Goal: Task Accomplishment & Management: Use online tool/utility

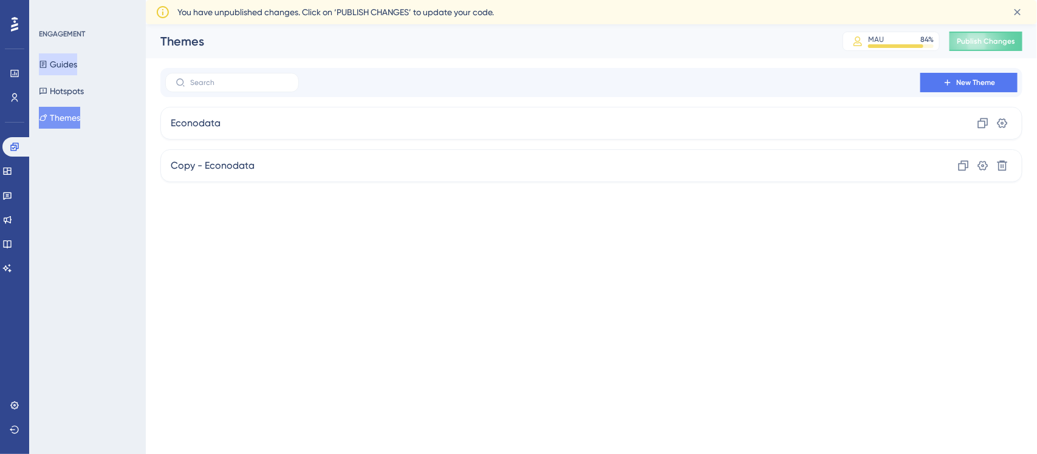
click at [68, 62] on button "Guides" at bounding box center [58, 64] width 38 height 22
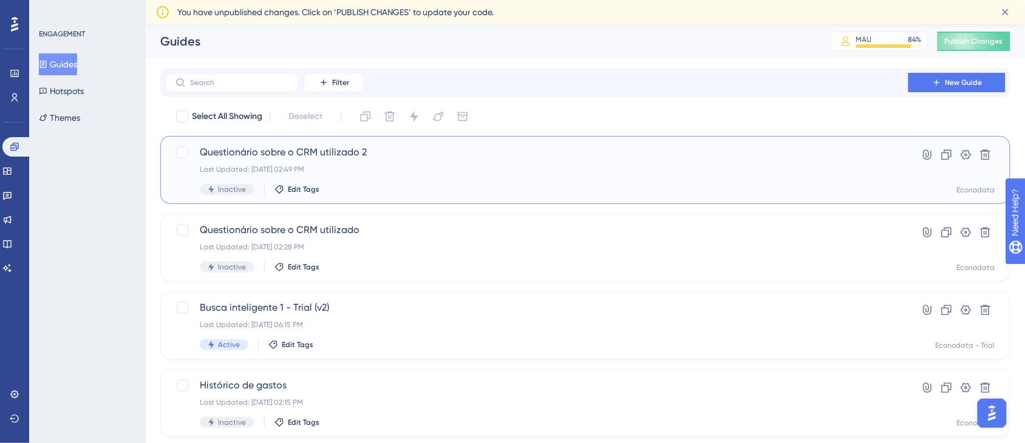
click at [355, 156] on span "Questionário sobre o CRM utilizado 2" at bounding box center [537, 152] width 674 height 15
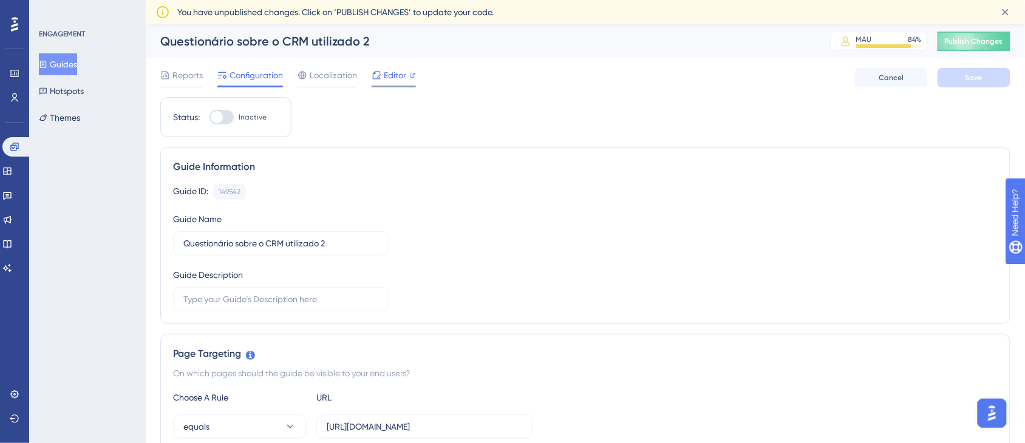
click at [398, 83] on div "Editor" at bounding box center [394, 77] width 44 height 19
click at [74, 60] on button "Guides" at bounding box center [58, 64] width 38 height 22
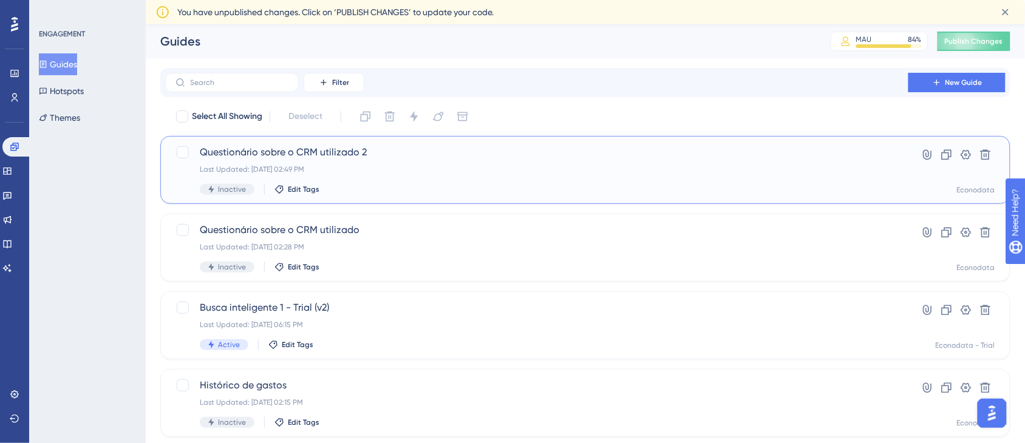
click at [393, 171] on div "Last Updated: [DATE] 02:49 PM" at bounding box center [537, 170] width 674 height 10
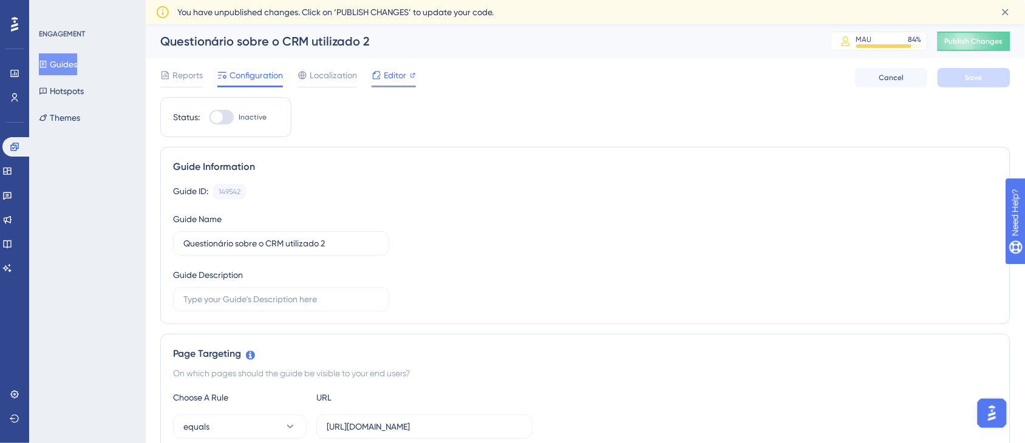
click at [392, 71] on span "Editor" at bounding box center [395, 75] width 22 height 15
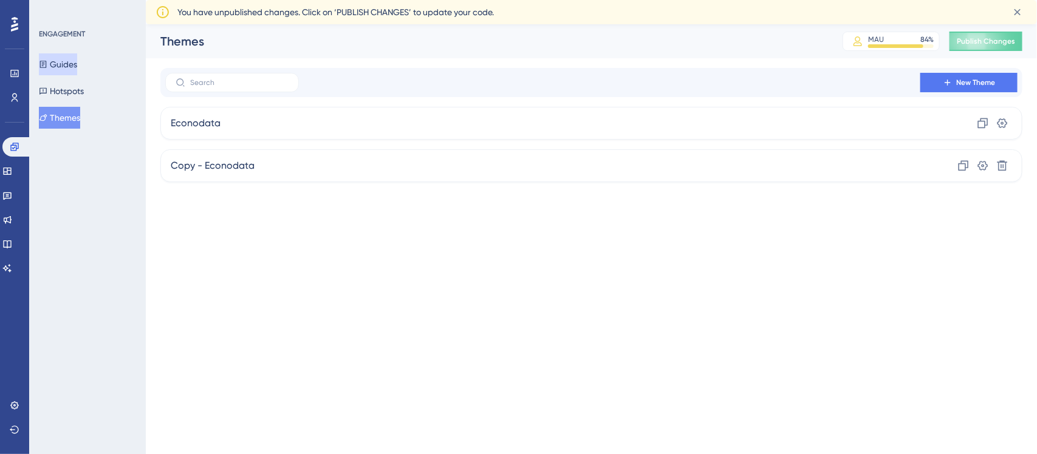
click at [77, 61] on button "Guides" at bounding box center [58, 64] width 38 height 22
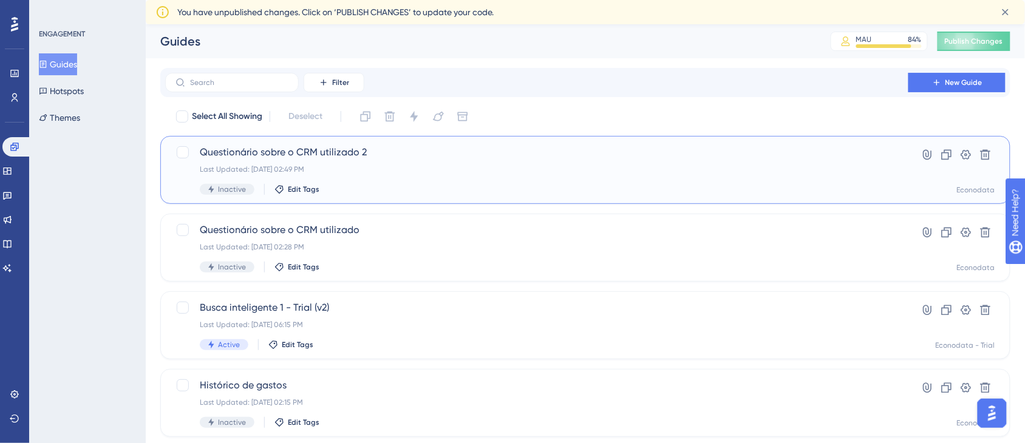
click at [416, 171] on div "Last Updated: [DATE] 02:49 PM" at bounding box center [537, 170] width 674 height 10
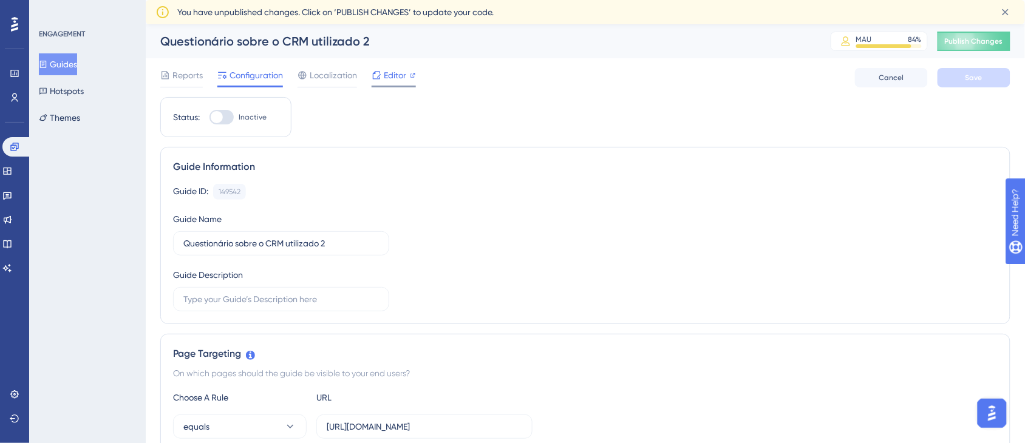
click at [405, 80] on div "Editor" at bounding box center [394, 75] width 44 height 15
